Goal: Register for event/course

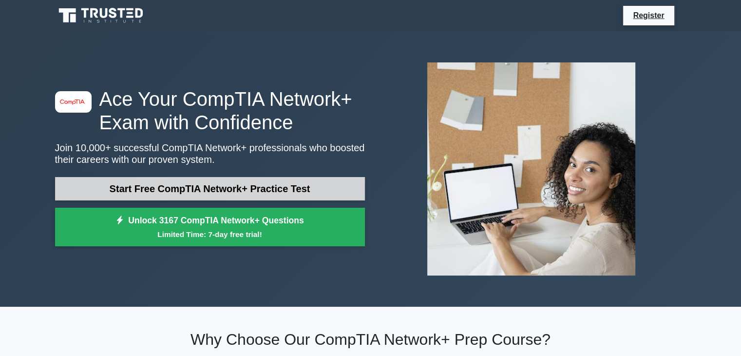
click at [209, 186] on link "Start Free CompTIA Network+ Practice Test" at bounding box center [210, 188] width 310 height 23
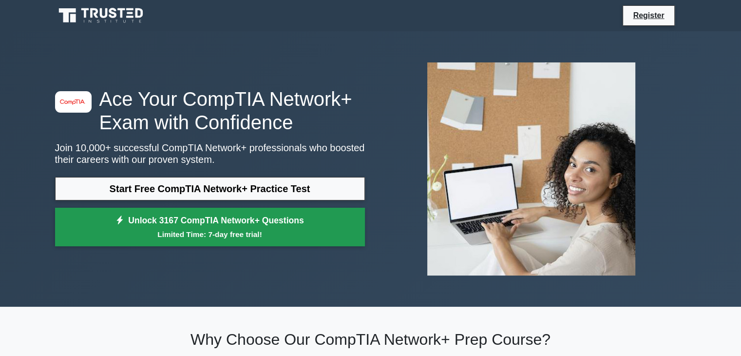
click at [207, 232] on small "Limited Time: 7-day free trial!" at bounding box center [209, 233] width 285 height 11
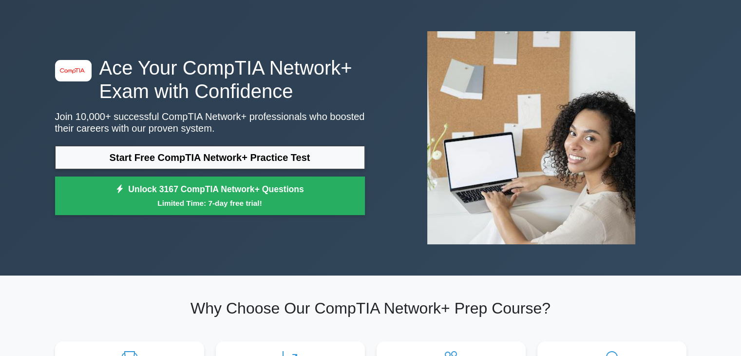
scroll to position [49, 0]
